Goal: Task Accomplishment & Management: Complete application form

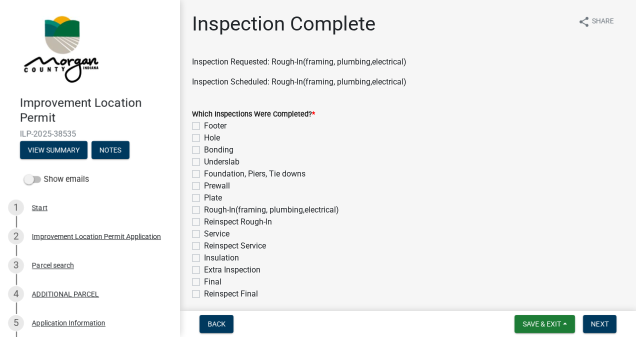
click at [204, 210] on label "Rough-In(framing, plumbing,electrical)" at bounding box center [271, 210] width 135 height 12
click at [204, 210] on input "Rough-In(framing, plumbing,electrical)" at bounding box center [207, 207] width 6 height 6
checkbox input "true"
checkbox input "false"
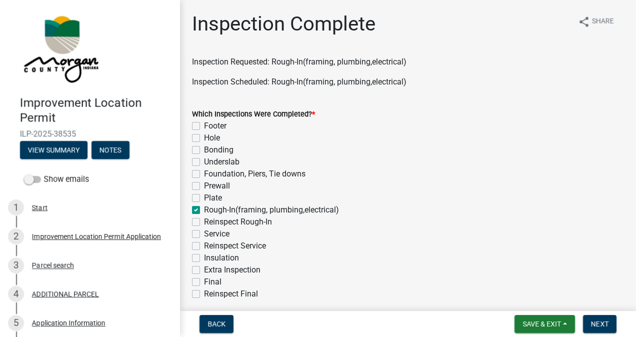
checkbox input "false"
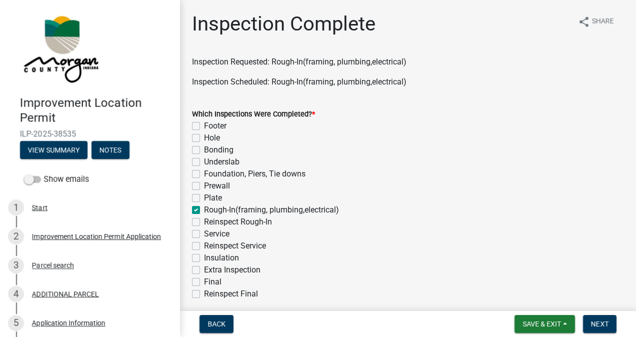
checkbox input "true"
checkbox input "false"
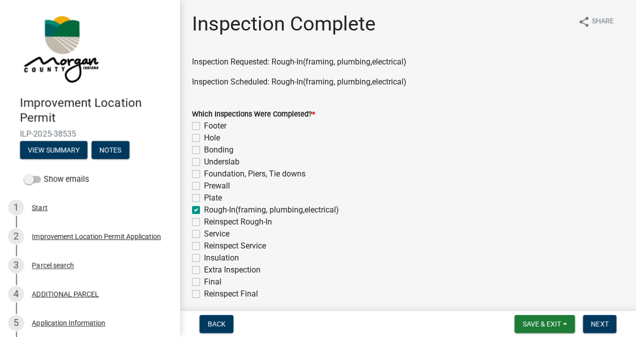
checkbox input "false"
click at [204, 234] on label "Service" at bounding box center [216, 234] width 25 height 12
click at [204, 234] on input "Service" at bounding box center [207, 231] width 6 height 6
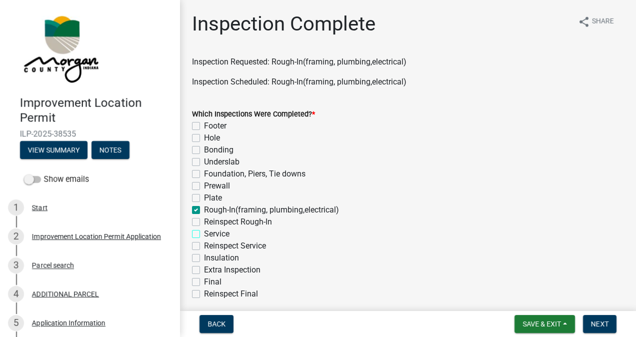
checkbox input "true"
checkbox input "false"
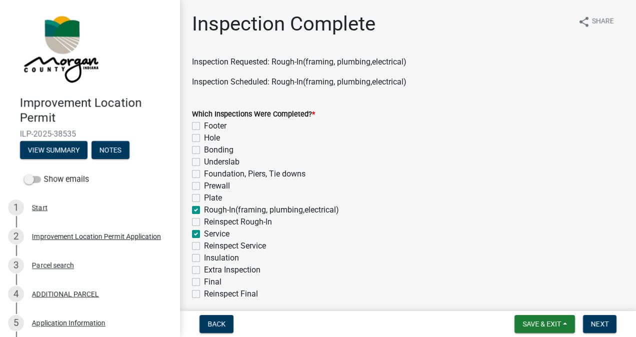
checkbox input "false"
checkbox input "true"
checkbox input "false"
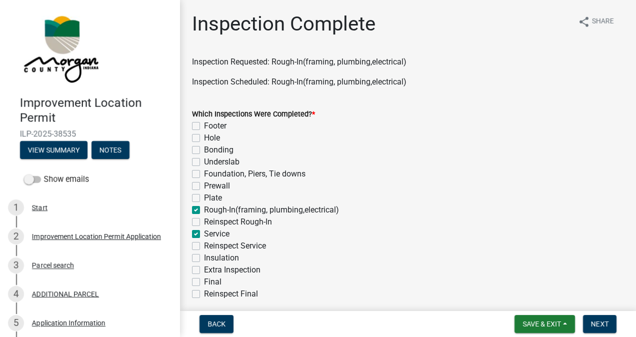
checkbox input "true"
checkbox input "false"
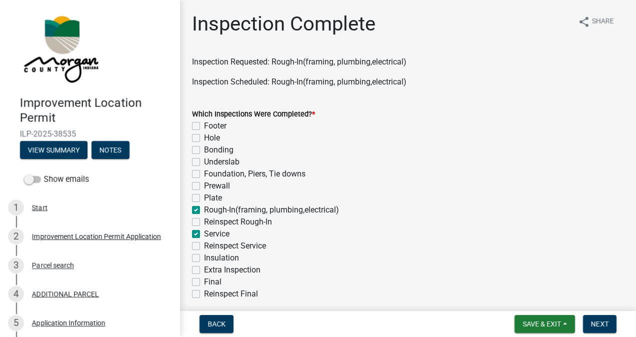
checkbox input "false"
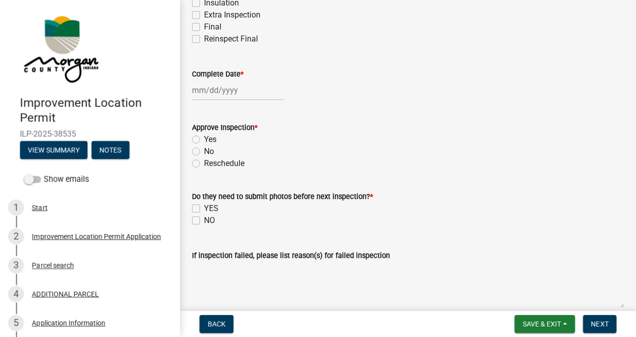
scroll to position [255, 0]
click at [226, 93] on div at bounding box center [237, 89] width 91 height 20
select select "8"
select select "2025"
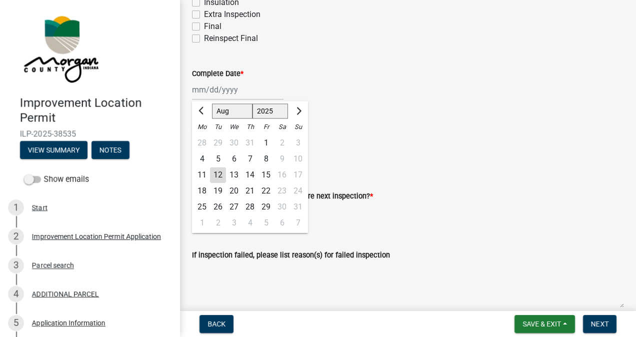
click at [219, 171] on div "12" at bounding box center [218, 175] width 16 height 16
type input "[DATE]"
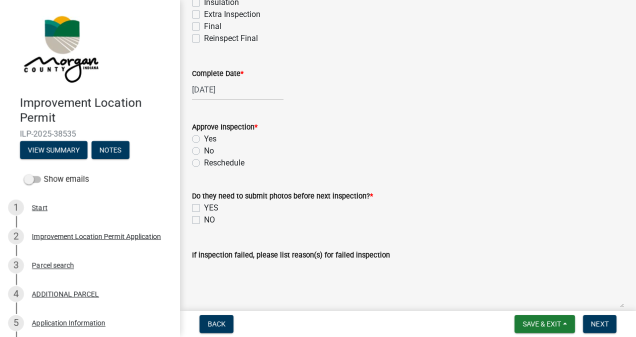
click at [204, 138] on label "Yes" at bounding box center [210, 139] width 12 height 12
click at [204, 138] on input "Yes" at bounding box center [207, 136] width 6 height 6
radio input "true"
click at [207, 219] on label "NO" at bounding box center [209, 220] width 11 height 12
click at [207, 219] on input "NO" at bounding box center [207, 217] width 6 height 6
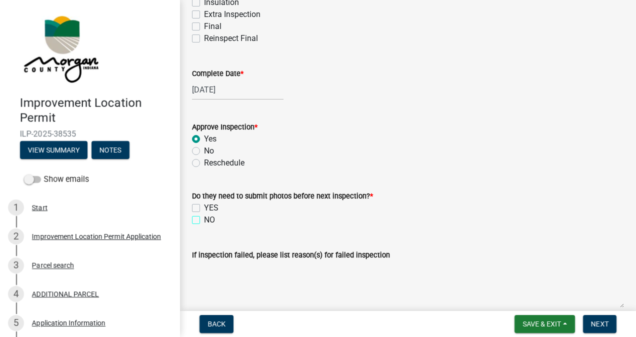
checkbox input "true"
checkbox input "false"
checkbox input "true"
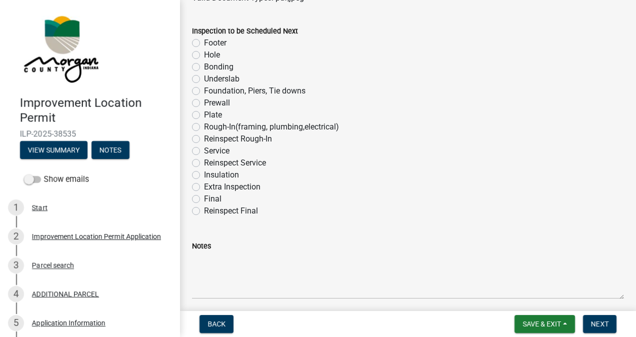
scroll to position [635, 0]
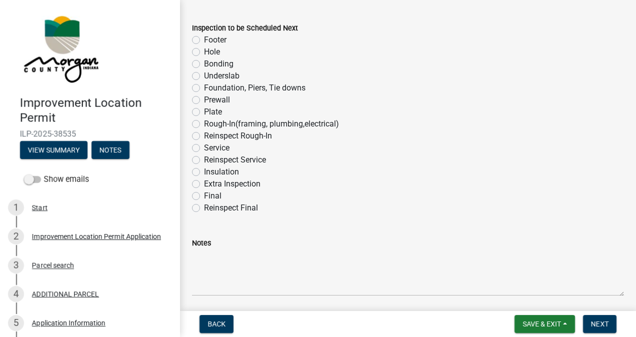
click at [204, 195] on label "Final" at bounding box center [212, 196] width 17 height 12
click at [204, 195] on input "Final" at bounding box center [207, 193] width 6 height 6
radio input "true"
click at [594, 322] on span "Next" at bounding box center [599, 324] width 17 height 8
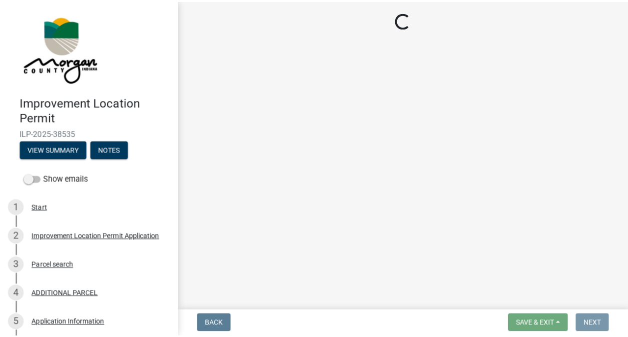
scroll to position [0, 0]
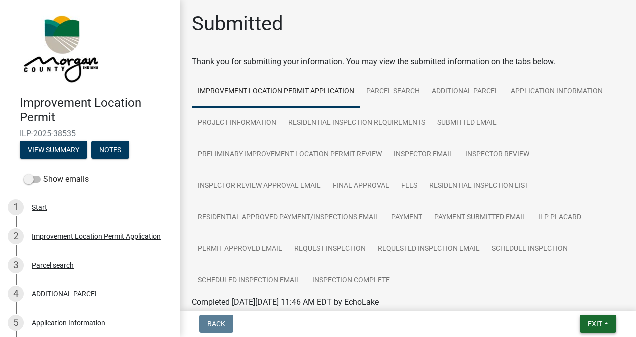
click at [588, 326] on span "Exit" at bounding box center [595, 324] width 14 height 8
click at [578, 299] on button "Save & Exit" at bounding box center [577, 298] width 80 height 24
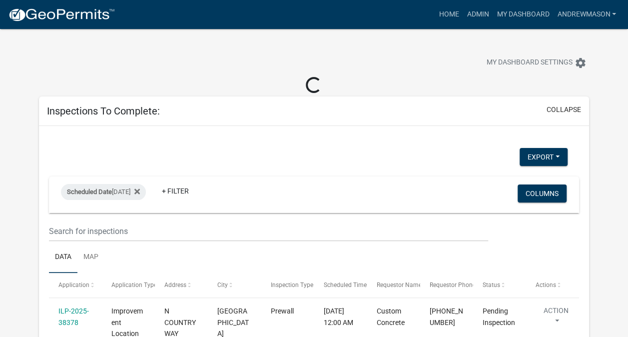
select select "3: 100"
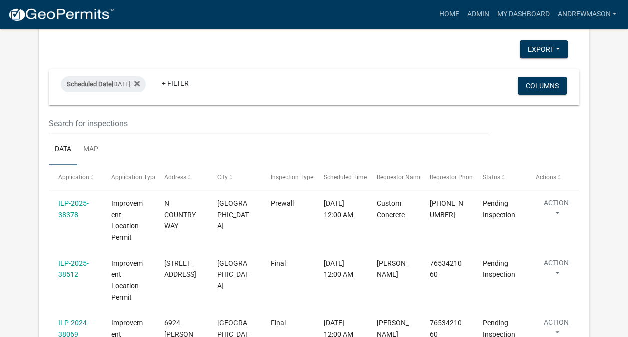
scroll to position [95, 0]
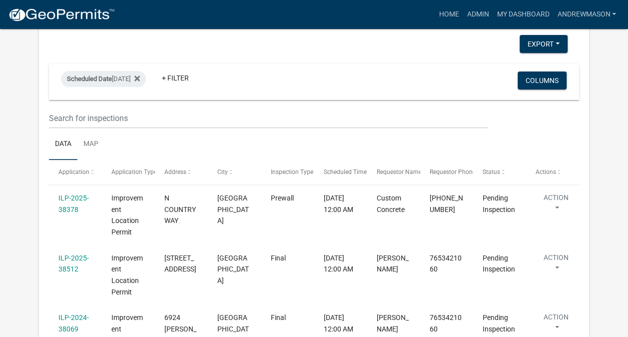
click at [78, 199] on link "ILP-2025-38378" at bounding box center [73, 203] width 30 height 19
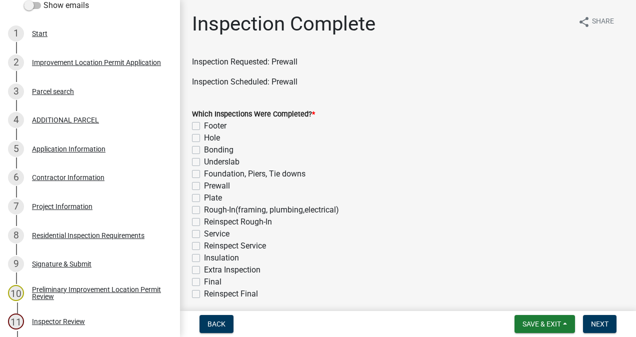
scroll to position [177, 0]
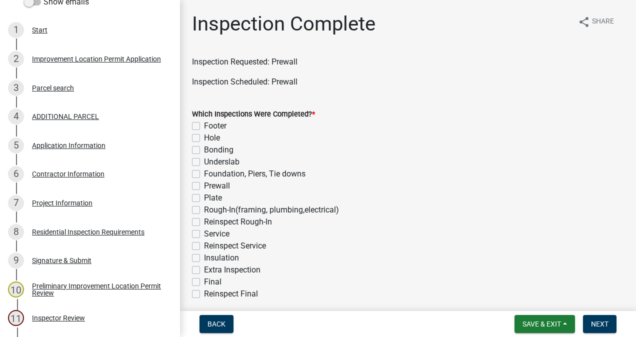
click at [70, 205] on div "Project Information" at bounding box center [62, 202] width 60 height 7
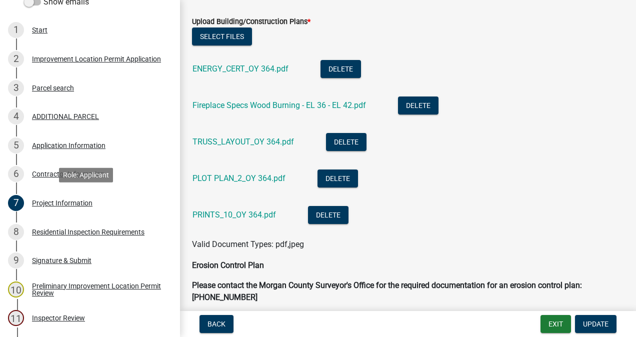
scroll to position [2511, 0]
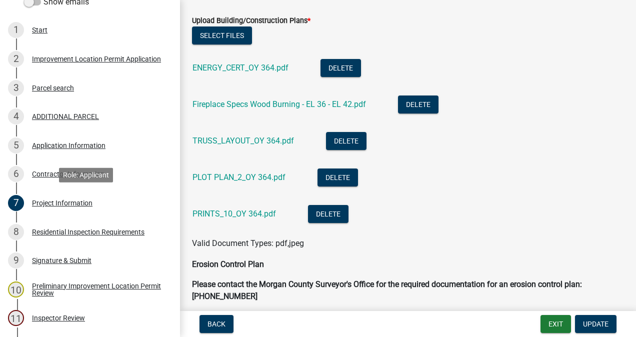
click at [256, 213] on link "PRINTS_10_OY 364.pdf" at bounding box center [233, 213] width 83 height 9
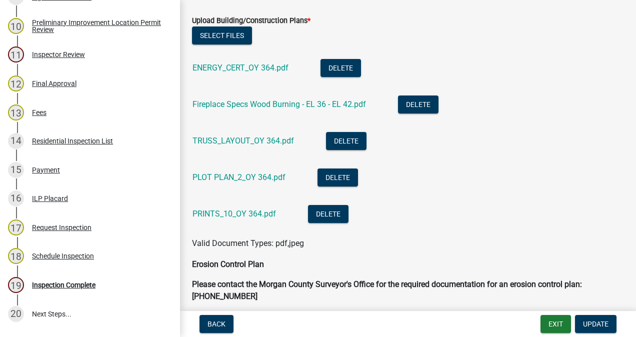
scroll to position [525, 0]
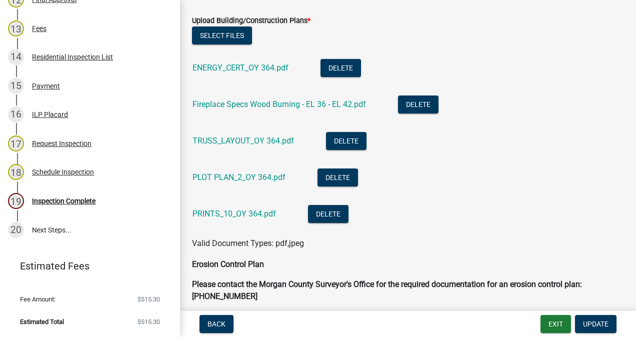
click at [81, 203] on div "Inspection Complete" at bounding box center [63, 200] width 63 height 7
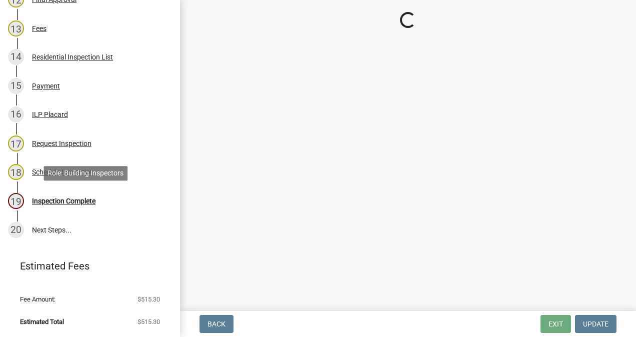
scroll to position [0, 0]
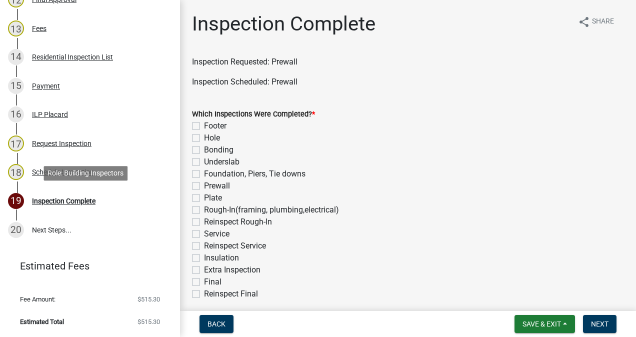
click at [204, 186] on label "Prewall" at bounding box center [217, 186] width 26 height 12
click at [204, 186] on input "Prewall" at bounding box center [207, 183] width 6 height 6
checkbox input "true"
checkbox input "false"
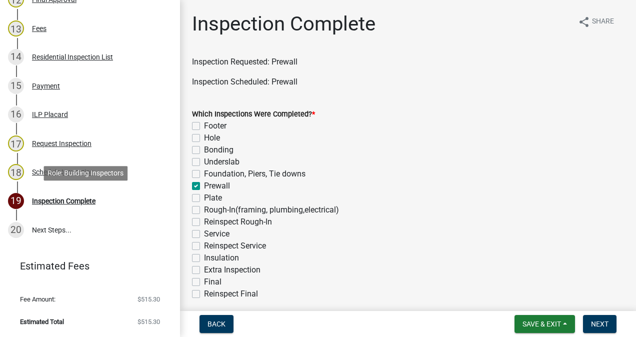
checkbox input "false"
checkbox input "true"
checkbox input "false"
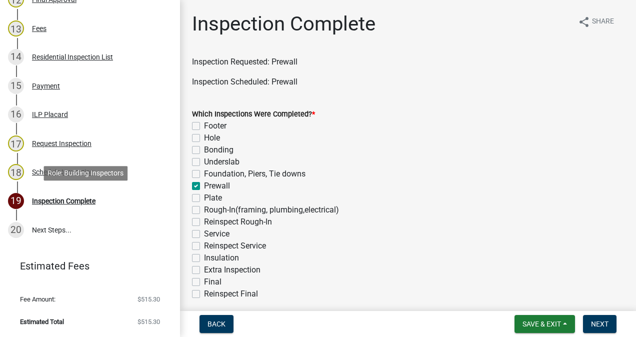
checkbox input "false"
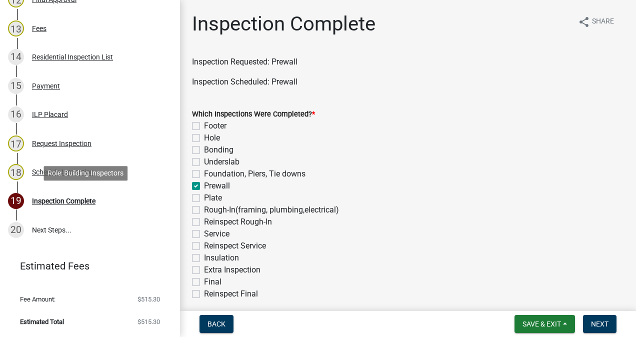
checkbox input "false"
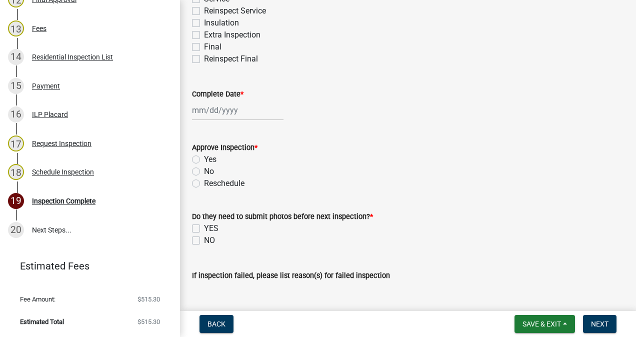
scroll to position [239, 0]
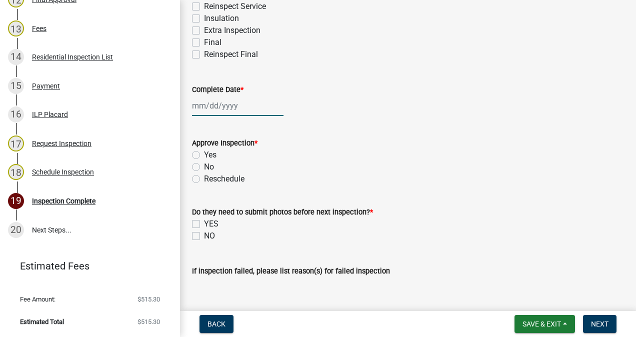
click at [230, 104] on div at bounding box center [237, 105] width 91 height 20
select select "8"
select select "2025"
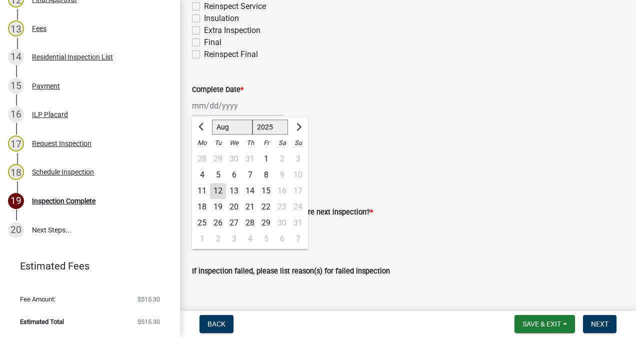
click at [221, 194] on div "12" at bounding box center [218, 191] width 16 height 16
type input "[DATE]"
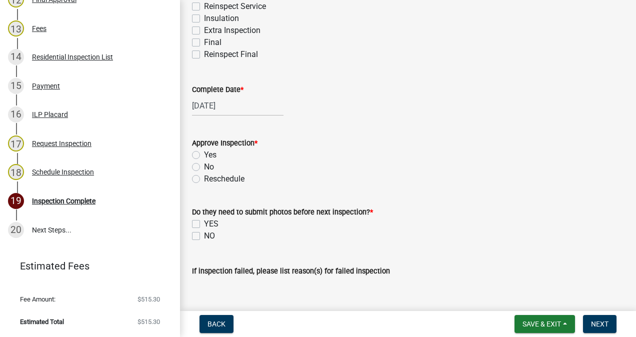
click at [204, 151] on label "Yes" at bounding box center [210, 155] width 12 height 12
click at [204, 151] on input "Yes" at bounding box center [207, 152] width 6 height 6
radio input "true"
click at [207, 235] on label "NO" at bounding box center [209, 236] width 11 height 12
click at [207, 235] on input "NO" at bounding box center [207, 233] width 6 height 6
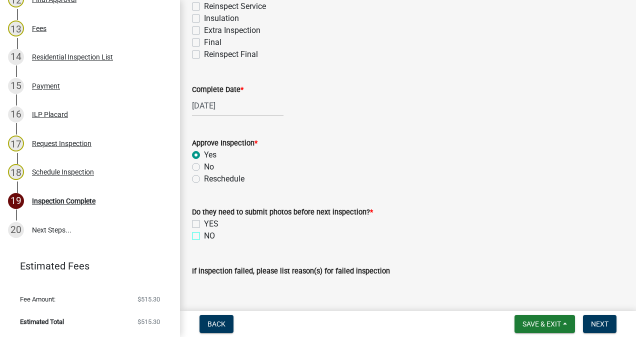
checkbox input "true"
checkbox input "false"
checkbox input "true"
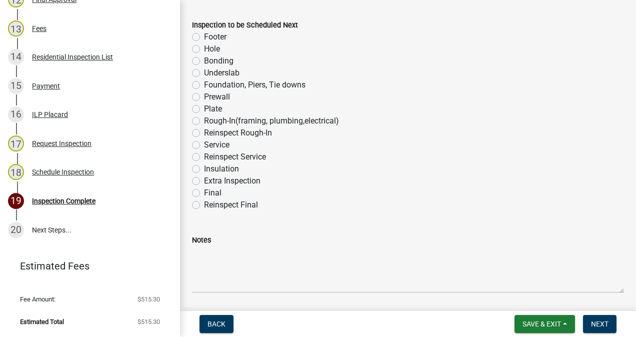
scroll to position [644, 0]
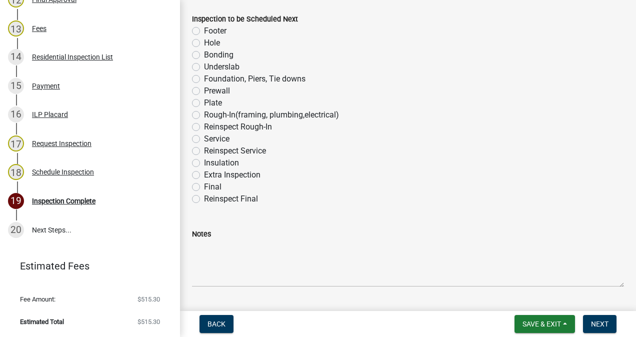
click at [204, 102] on label "Plate" at bounding box center [213, 103] width 18 height 12
click at [204, 102] on input "Plate" at bounding box center [207, 100] width 6 height 6
radio input "true"
click at [593, 324] on span "Next" at bounding box center [599, 324] width 17 height 8
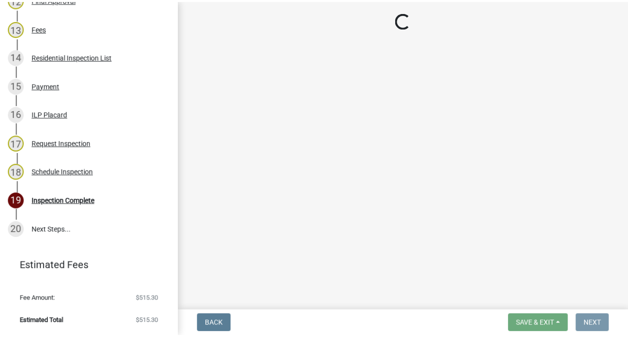
scroll to position [0, 0]
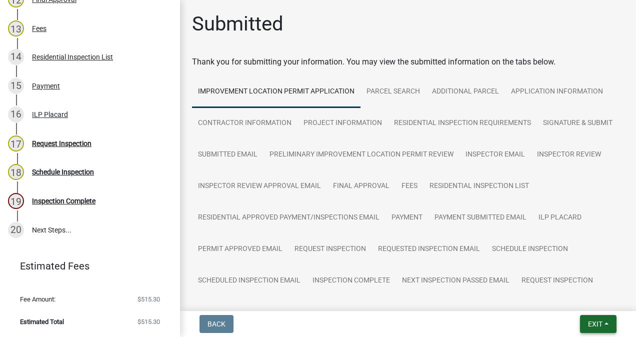
click at [595, 326] on span "Exit" at bounding box center [595, 324] width 14 height 8
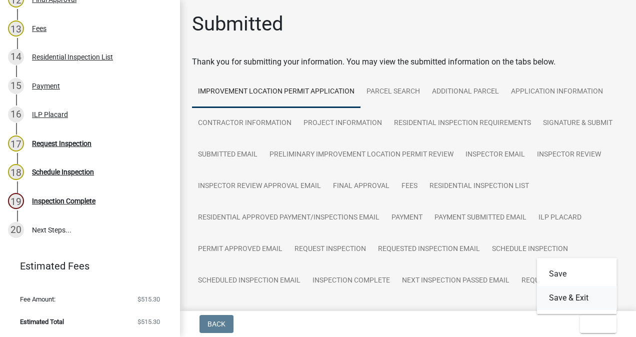
click at [577, 300] on button "Save & Exit" at bounding box center [577, 298] width 80 height 24
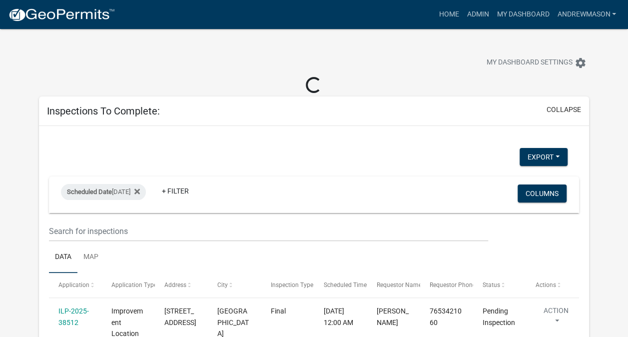
select select "3: 100"
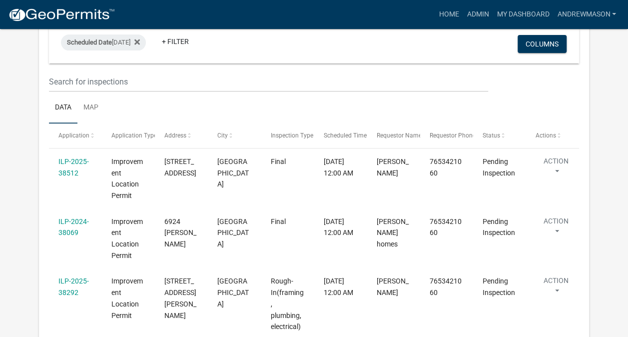
scroll to position [132, 0]
click at [77, 163] on link "ILP-2025-38512" at bounding box center [73, 166] width 30 height 19
